Goal: Task Accomplishment & Management: Manage account settings

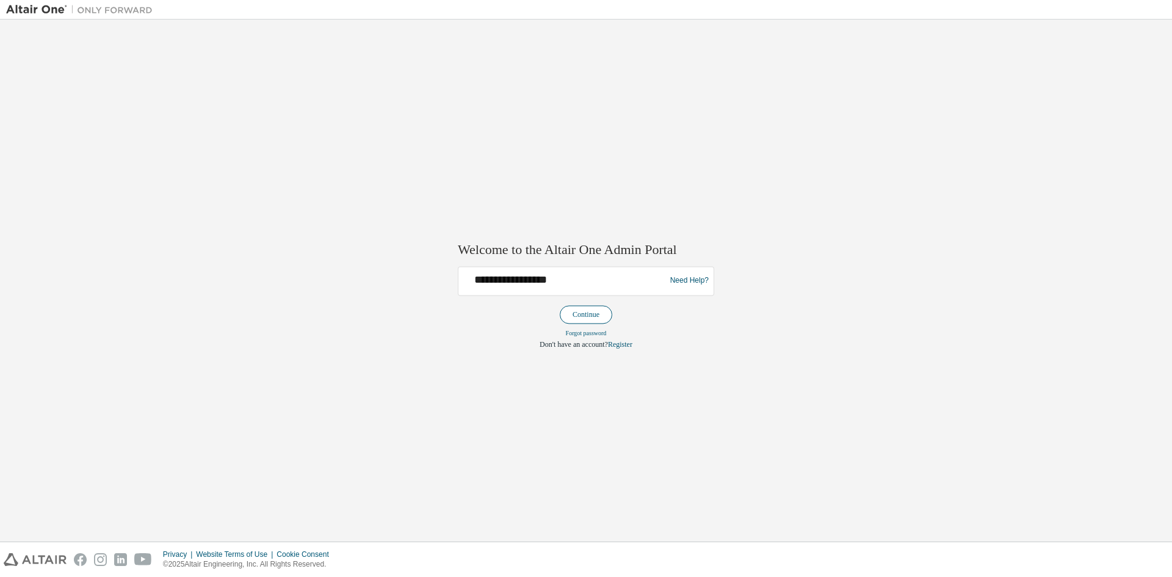
click at [567, 311] on button "Continue" at bounding box center [586, 314] width 53 height 18
click at [567, 138] on div "**********" at bounding box center [586, 281] width 1160 height 510
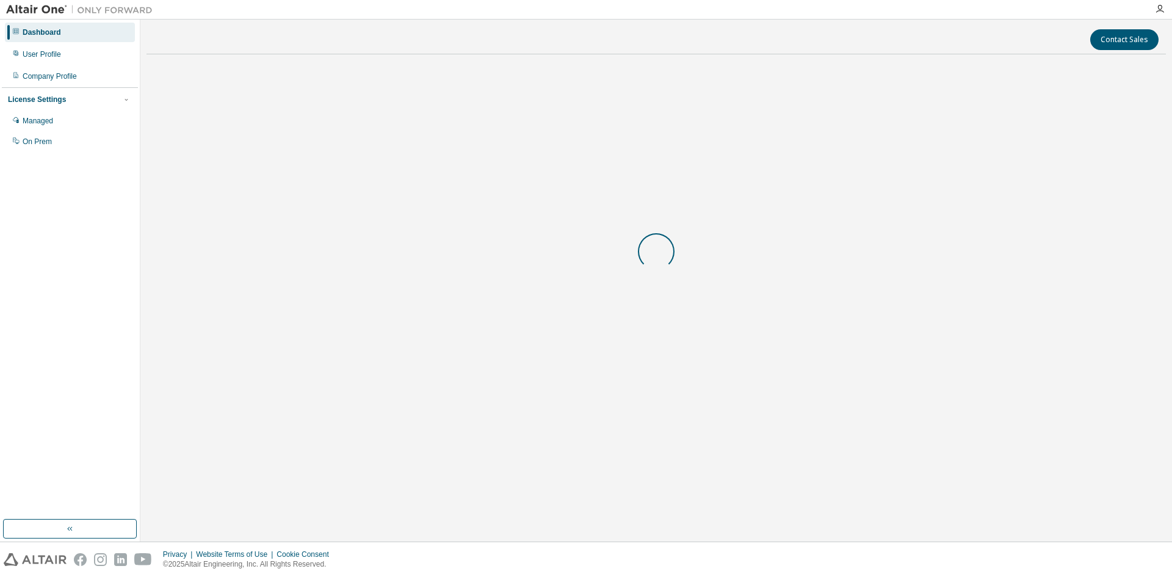
click at [728, 421] on div at bounding box center [657, 251] width 1020 height 375
